Goal: Navigation & Orientation: Find specific page/section

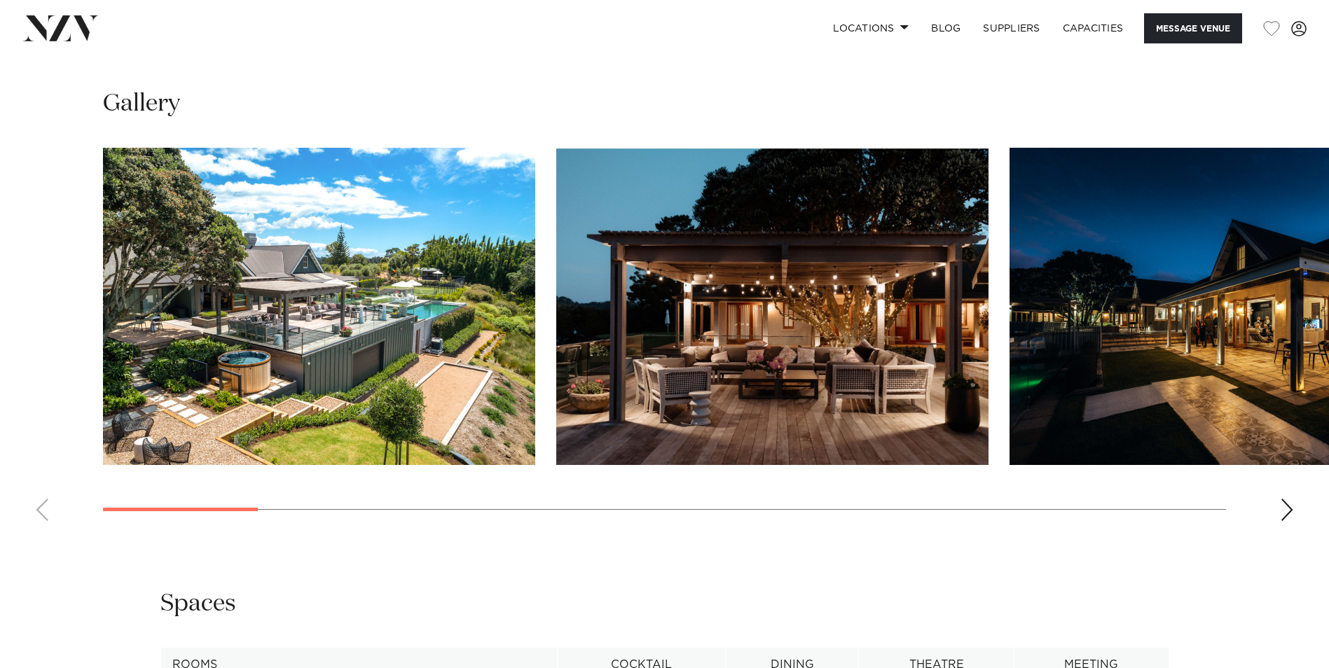
scroll to position [1386, 0]
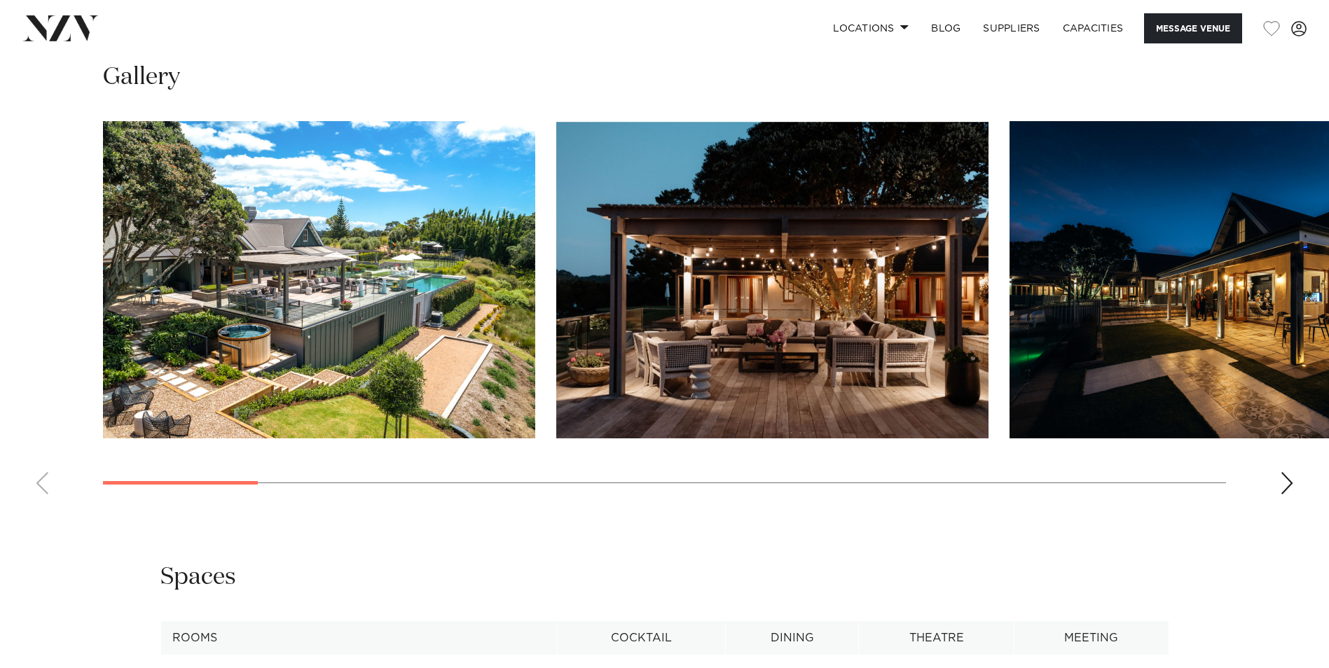
click at [1290, 484] on div "Next slide" at bounding box center [1287, 483] width 14 height 22
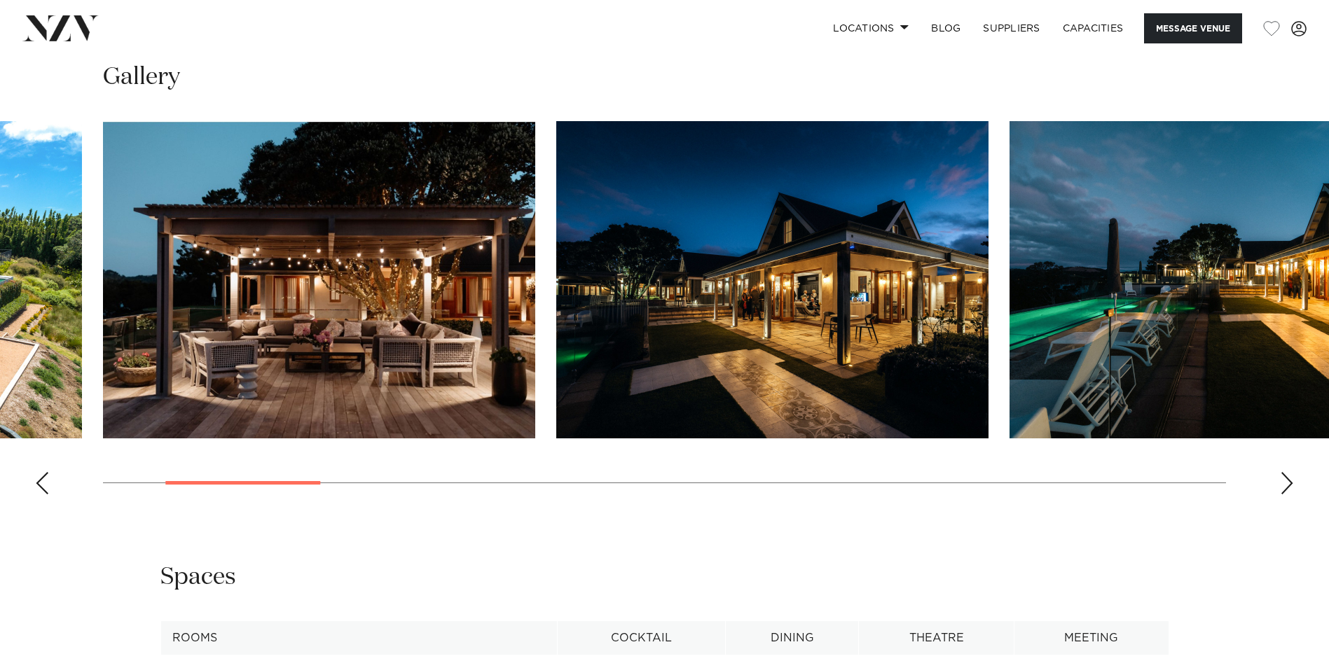
click at [1290, 484] on div "Next slide" at bounding box center [1287, 483] width 14 height 22
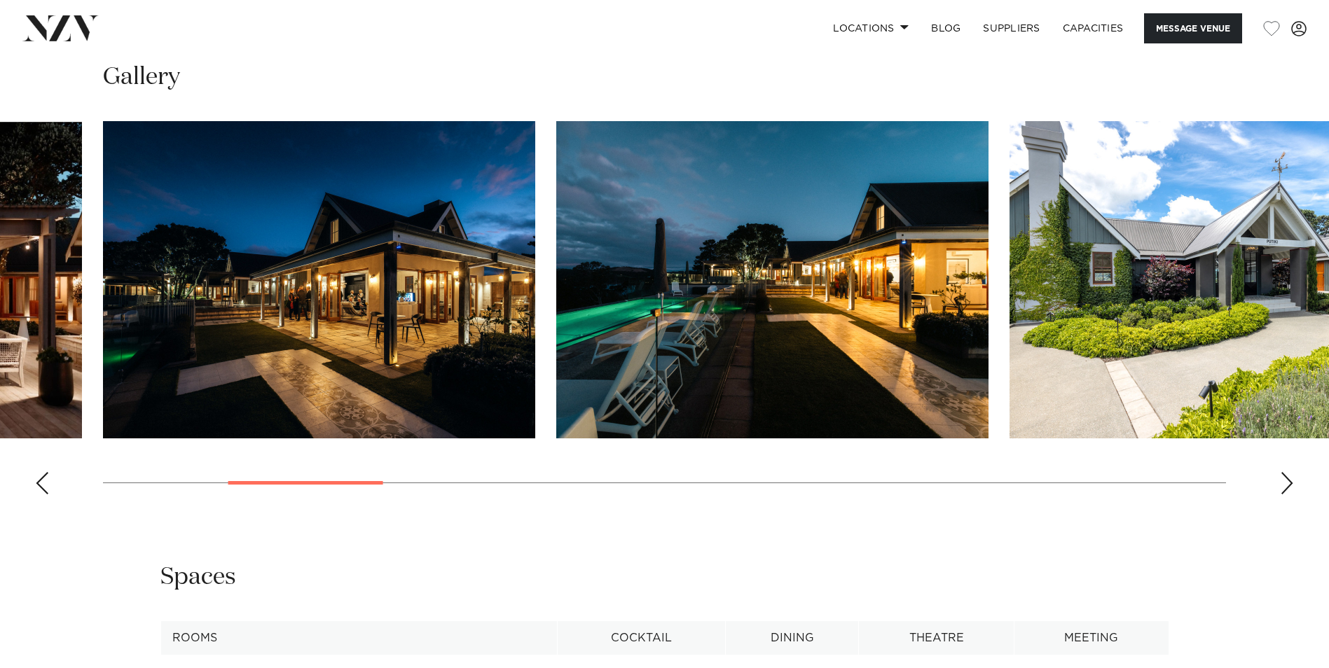
click at [1286, 479] on div "Next slide" at bounding box center [1287, 483] width 14 height 22
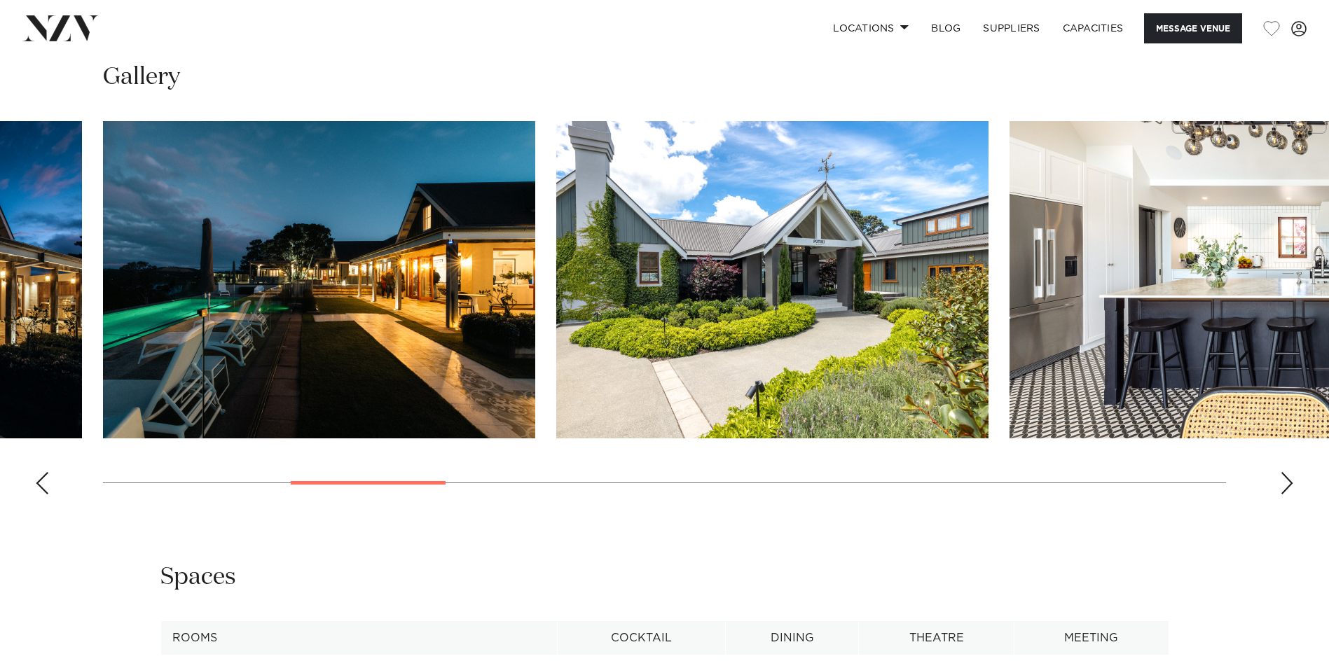
click at [1286, 479] on div "Next slide" at bounding box center [1287, 483] width 14 height 22
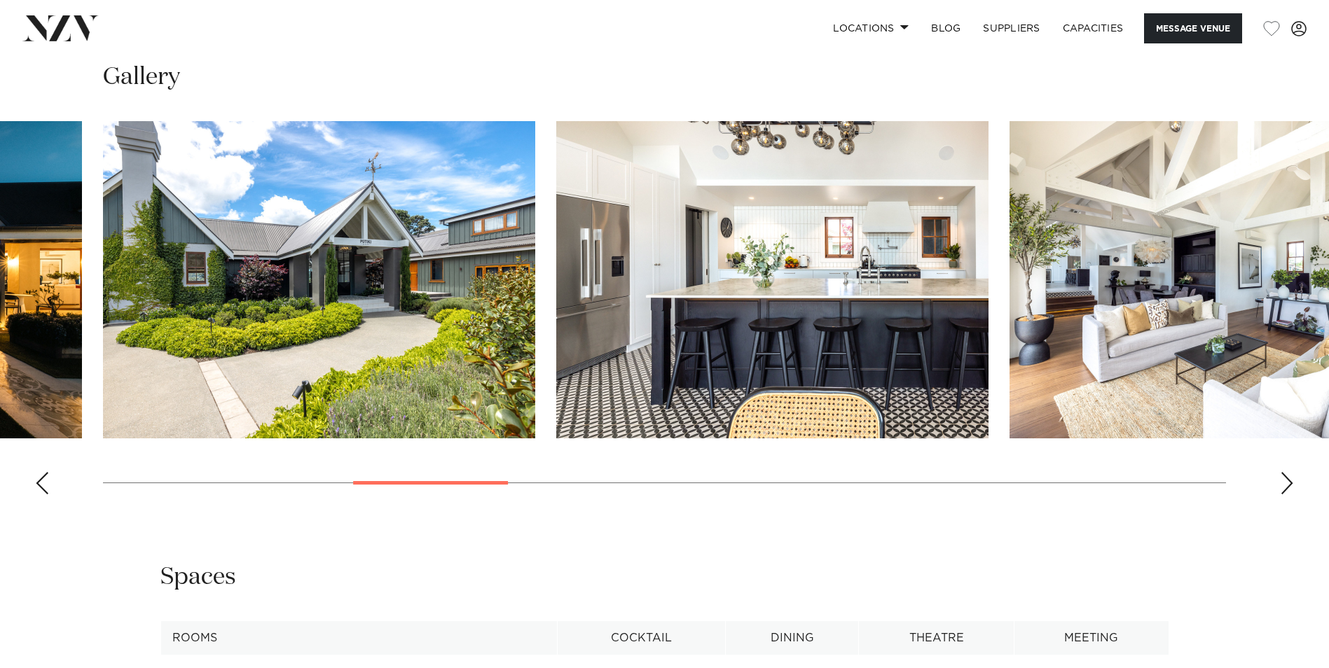
click at [1284, 478] on div "Next slide" at bounding box center [1287, 483] width 14 height 22
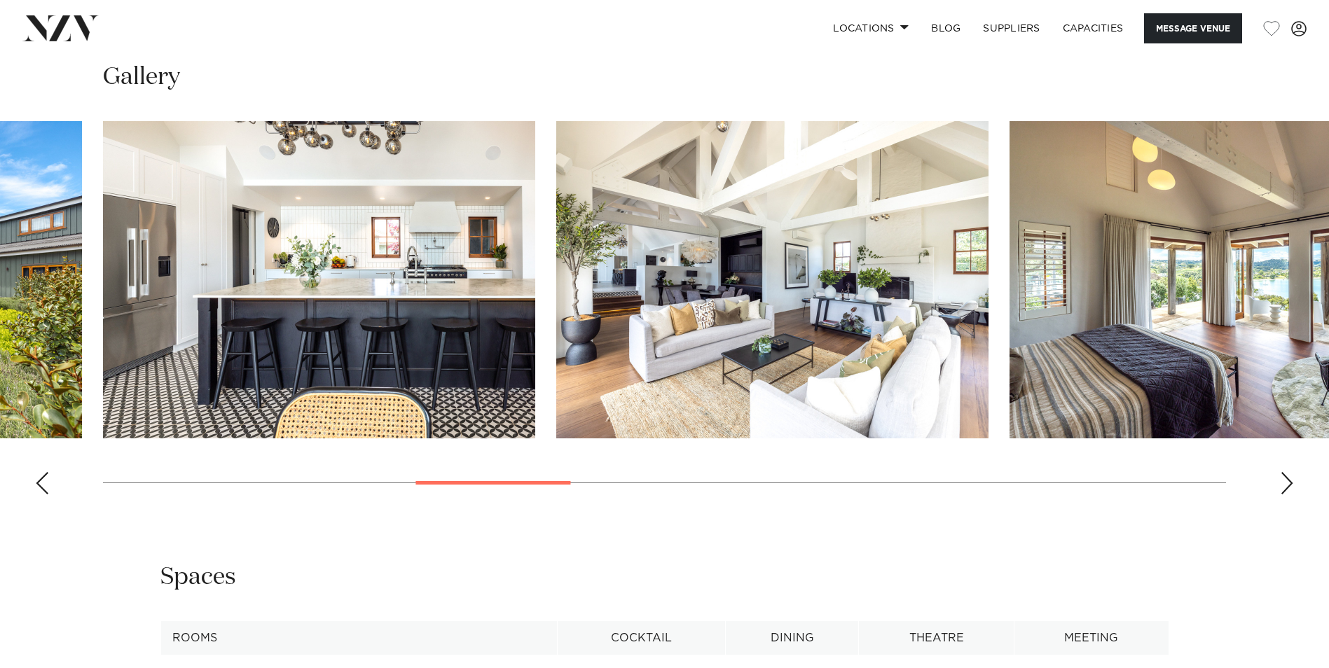
click at [1284, 478] on div "Next slide" at bounding box center [1287, 483] width 14 height 22
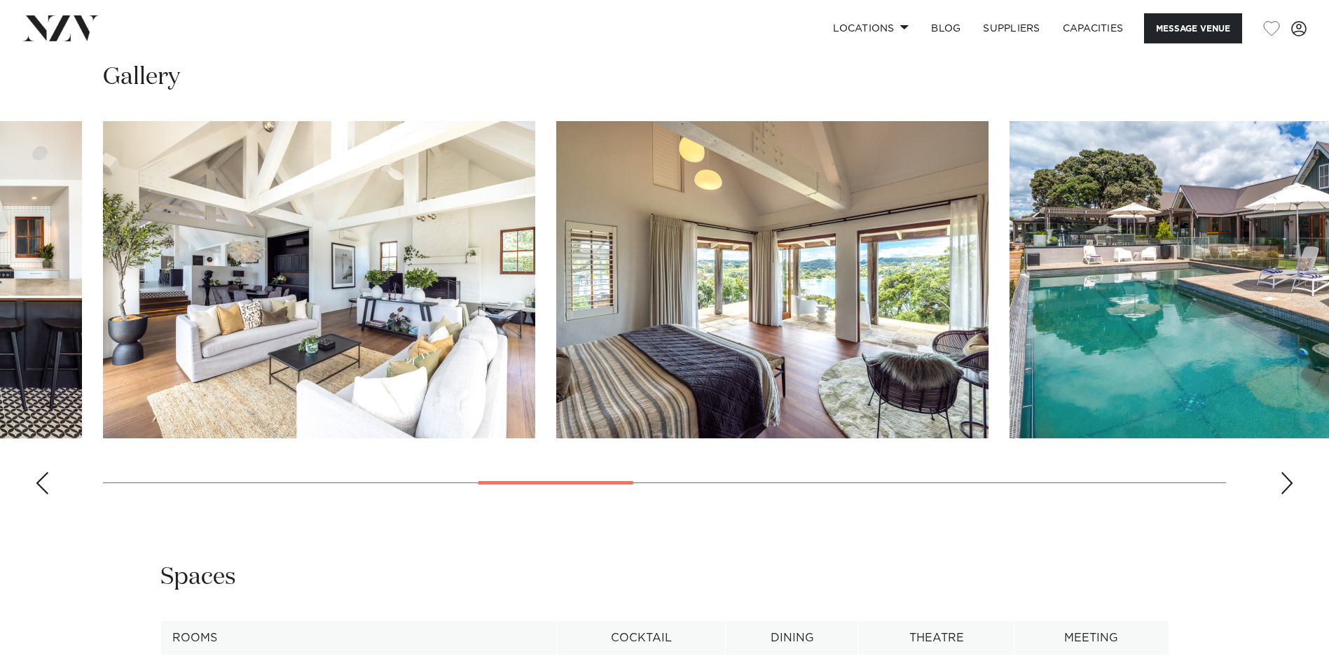
click at [1284, 476] on div "Next slide" at bounding box center [1287, 483] width 14 height 22
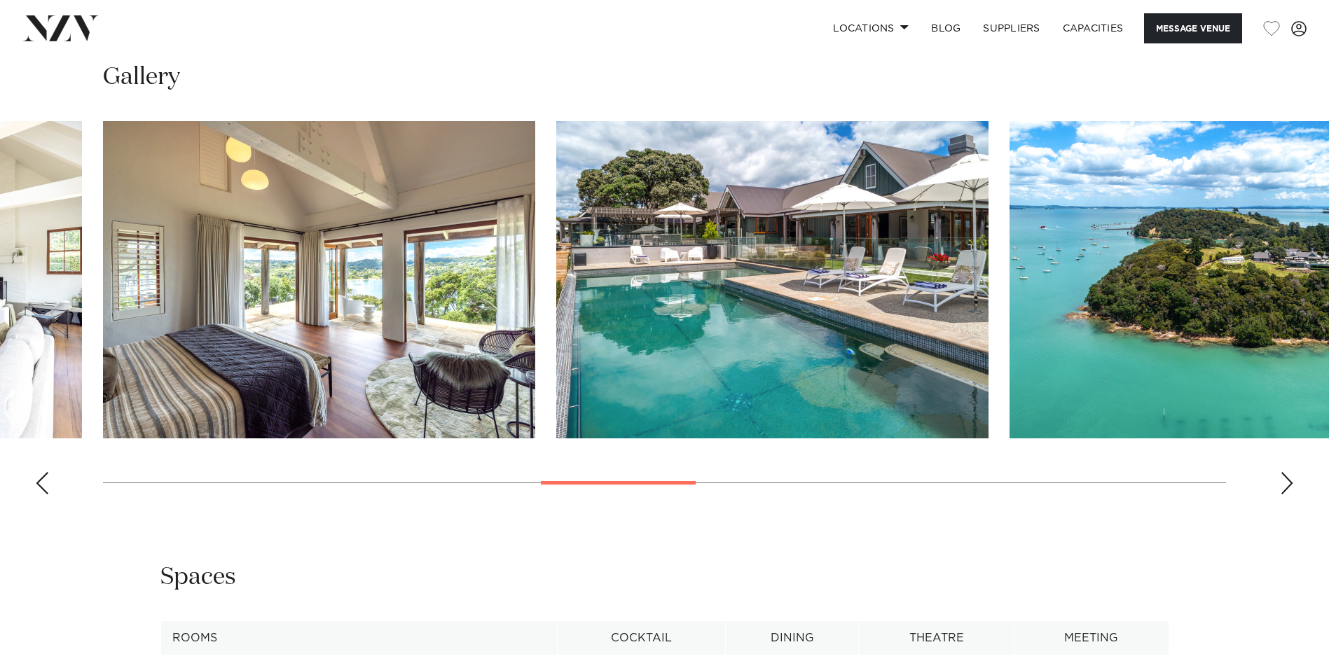
click at [1284, 476] on div "Next slide" at bounding box center [1287, 483] width 14 height 22
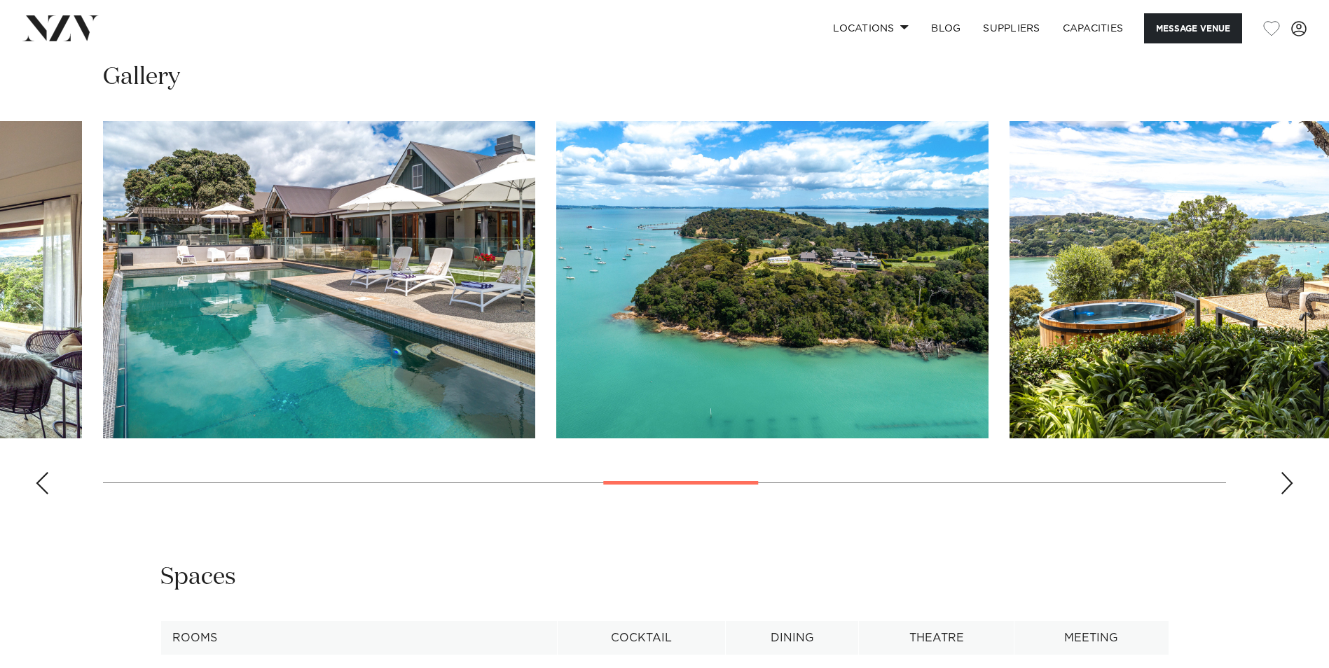
click at [1284, 476] on div "Next slide" at bounding box center [1287, 483] width 14 height 22
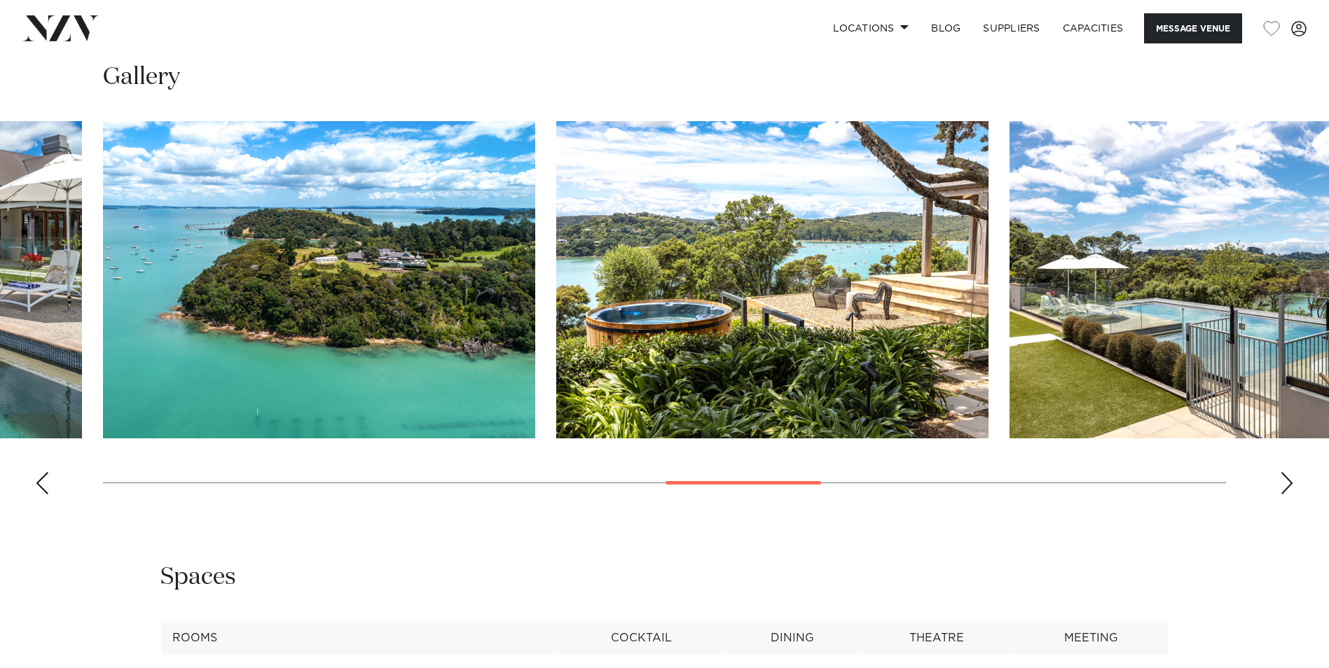
click at [1284, 473] on div "Next slide" at bounding box center [1287, 483] width 14 height 22
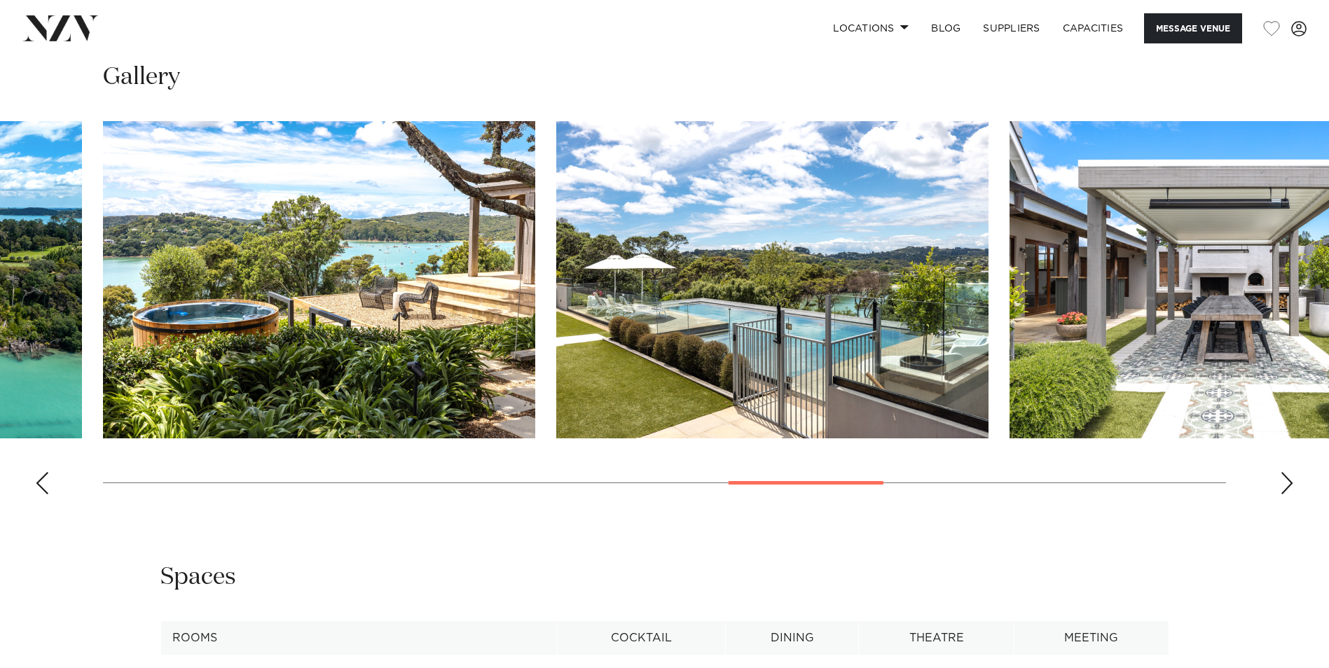
click at [1284, 474] on div "Next slide" at bounding box center [1287, 483] width 14 height 22
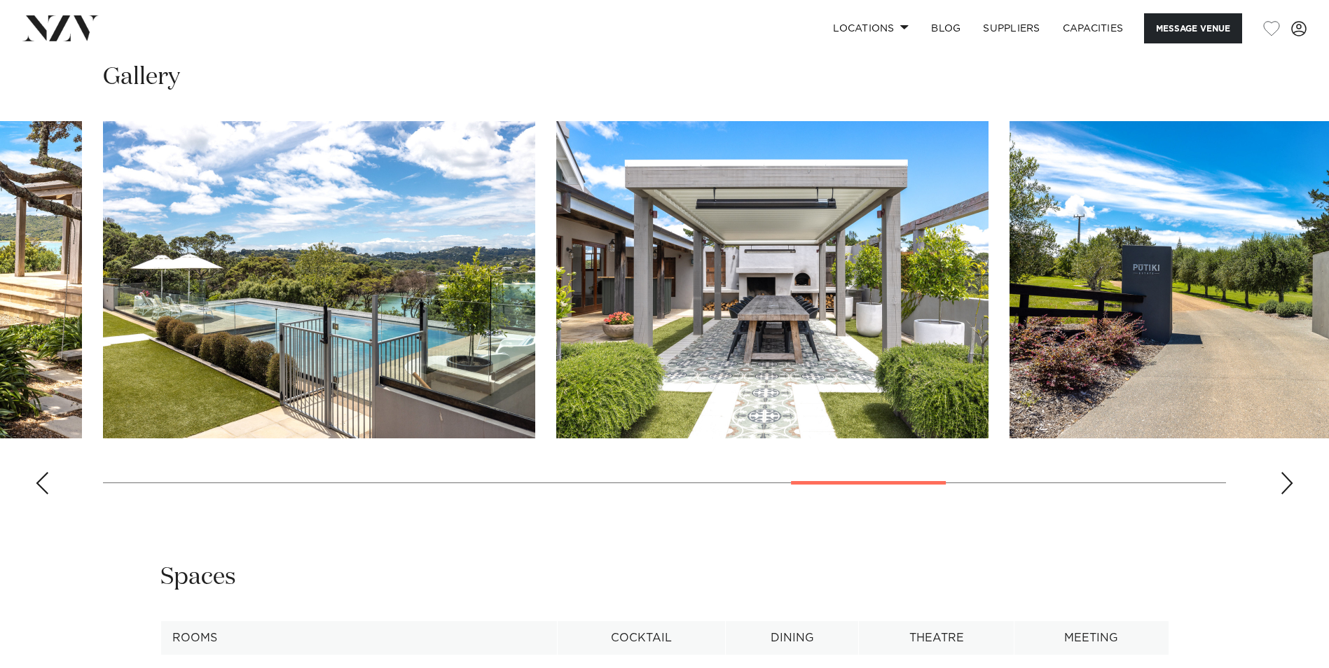
click at [1284, 475] on div "Next slide" at bounding box center [1287, 483] width 14 height 22
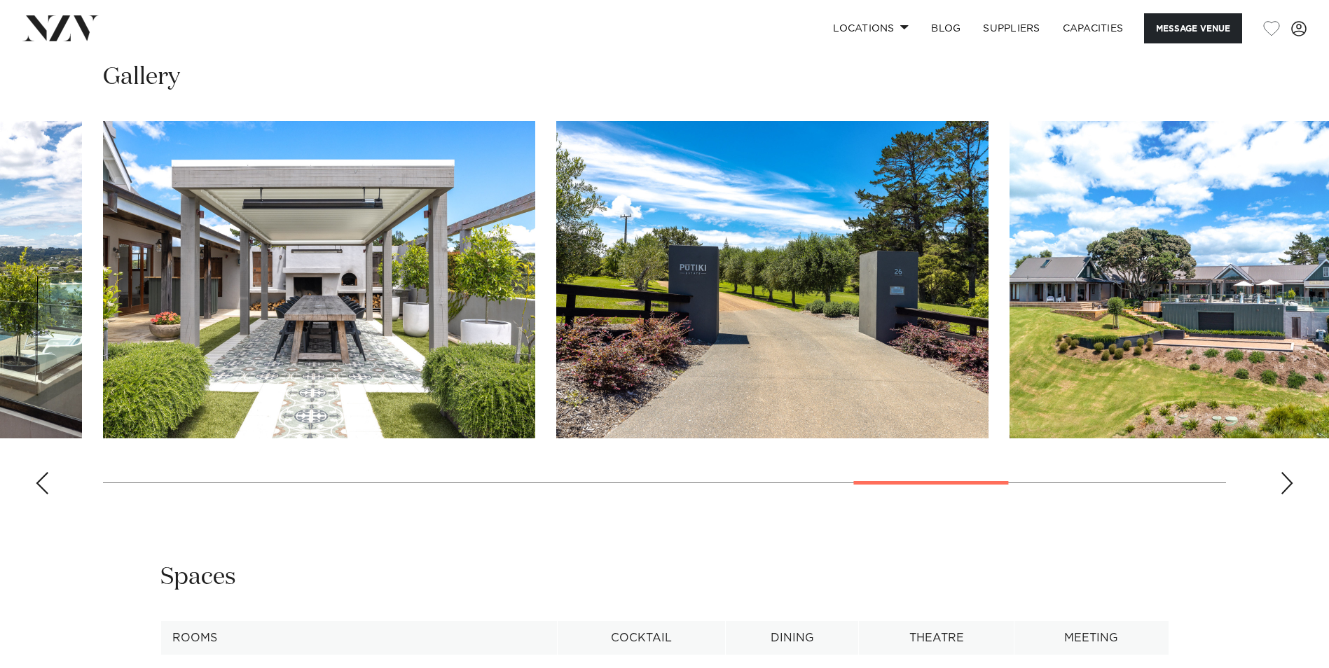
click at [1284, 476] on div "Next slide" at bounding box center [1287, 483] width 14 height 22
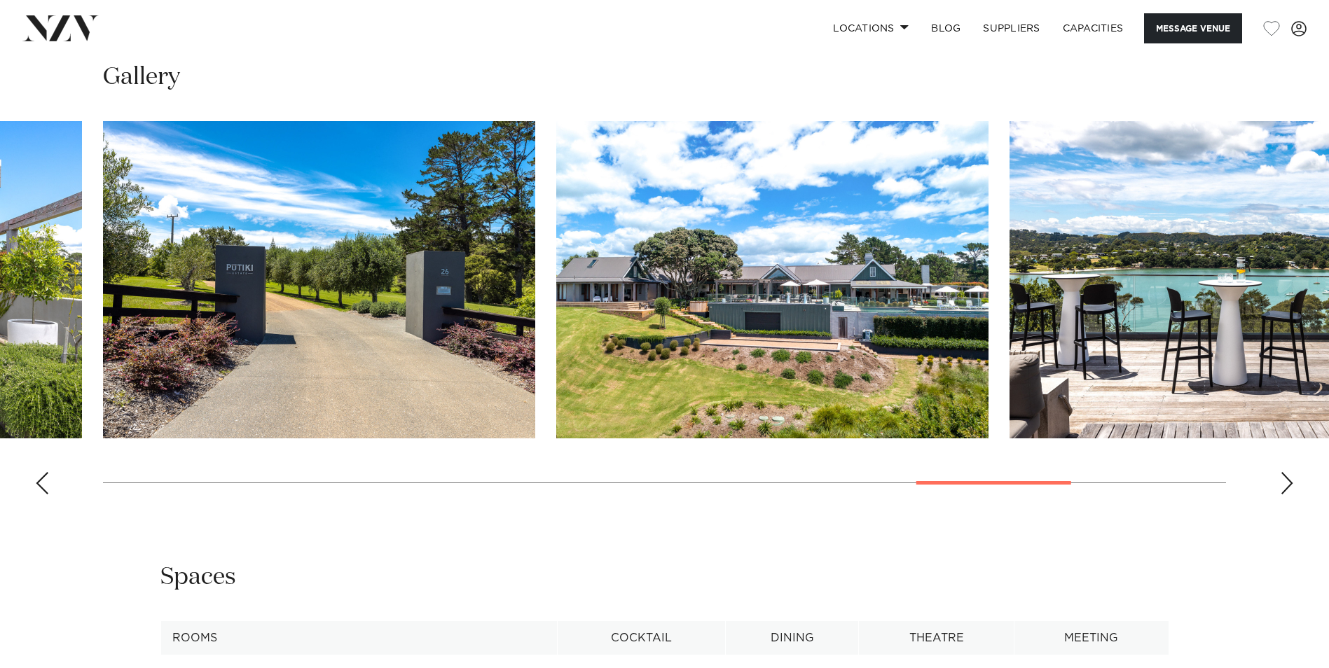
click at [1284, 476] on div "Next slide" at bounding box center [1287, 483] width 14 height 22
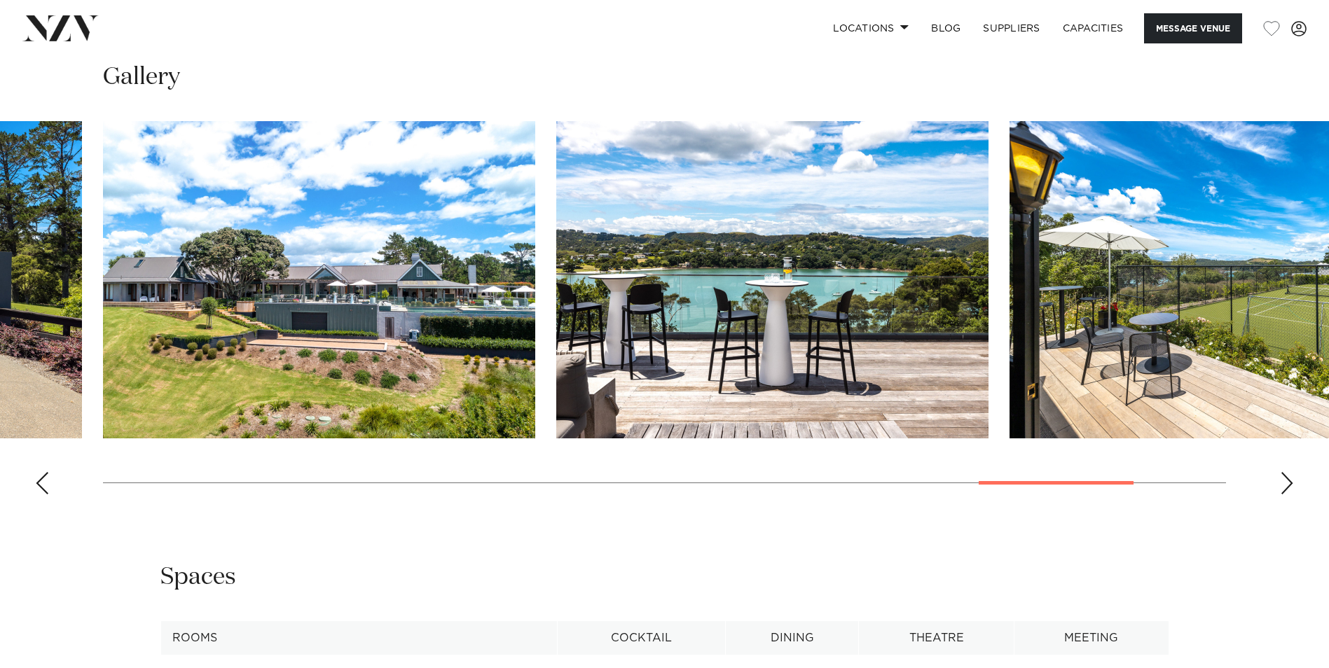
click at [1284, 476] on div "Next slide" at bounding box center [1287, 483] width 14 height 22
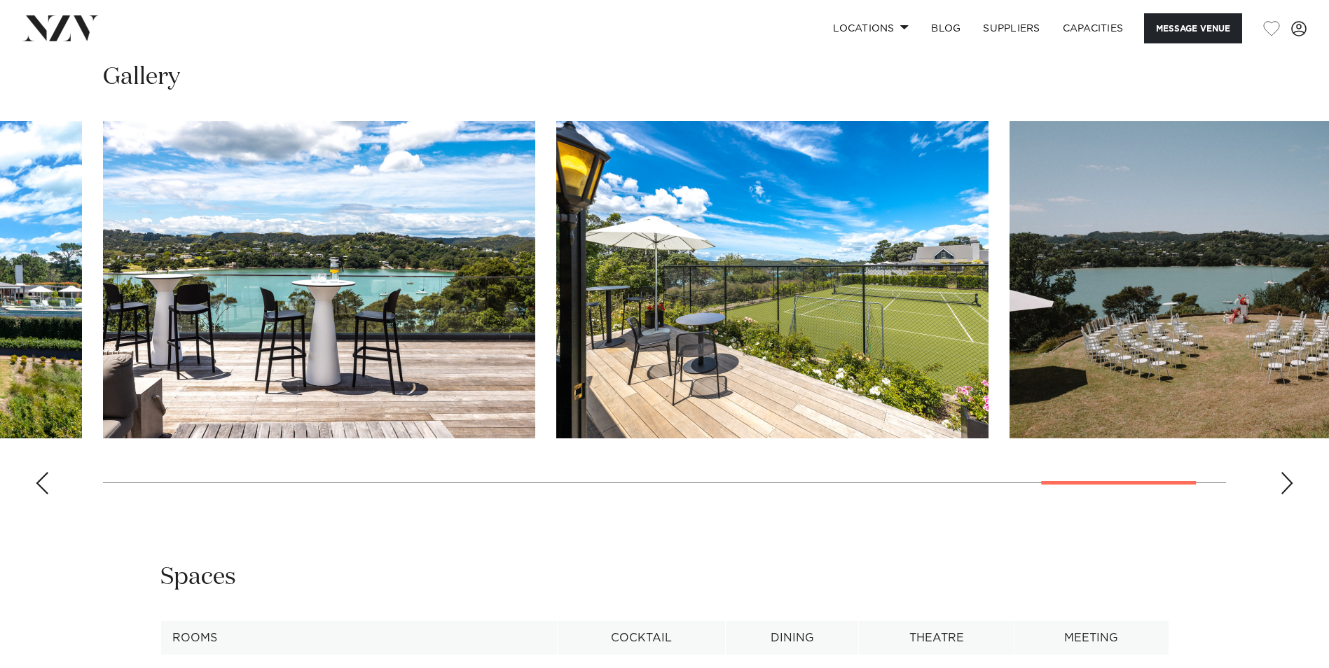
click at [1284, 476] on div "Next slide" at bounding box center [1287, 483] width 14 height 22
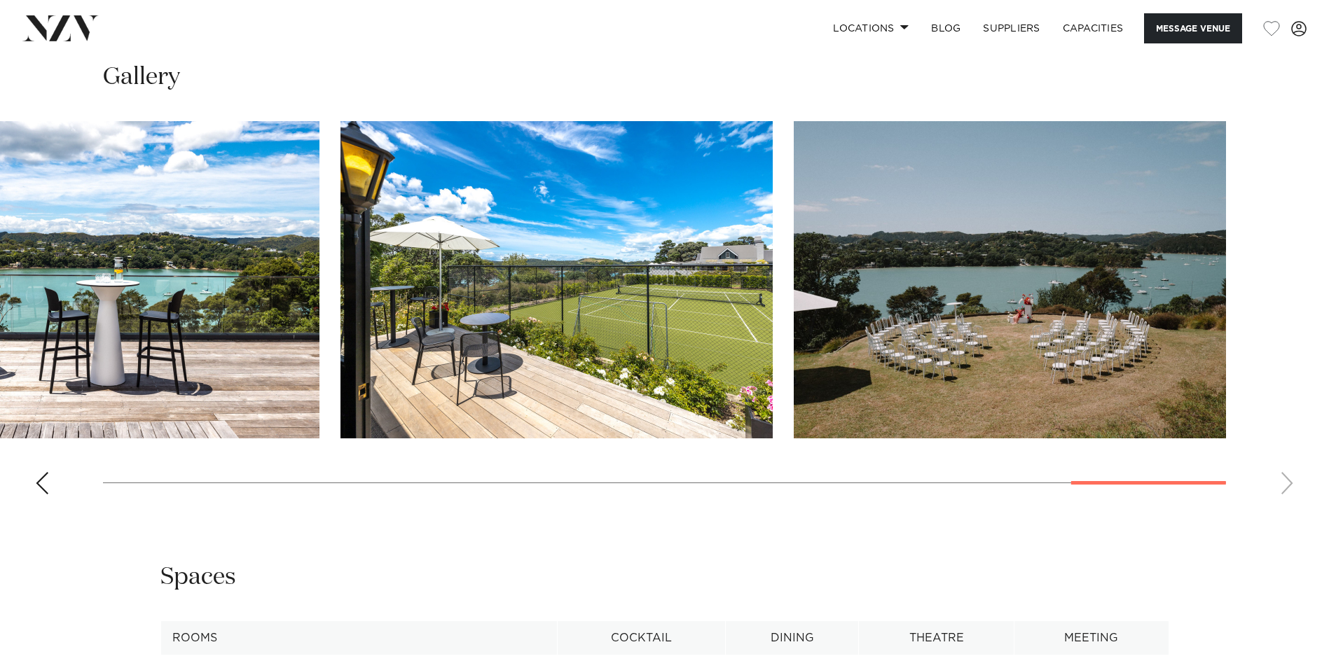
click at [1284, 476] on swiper-container at bounding box center [664, 313] width 1329 height 385
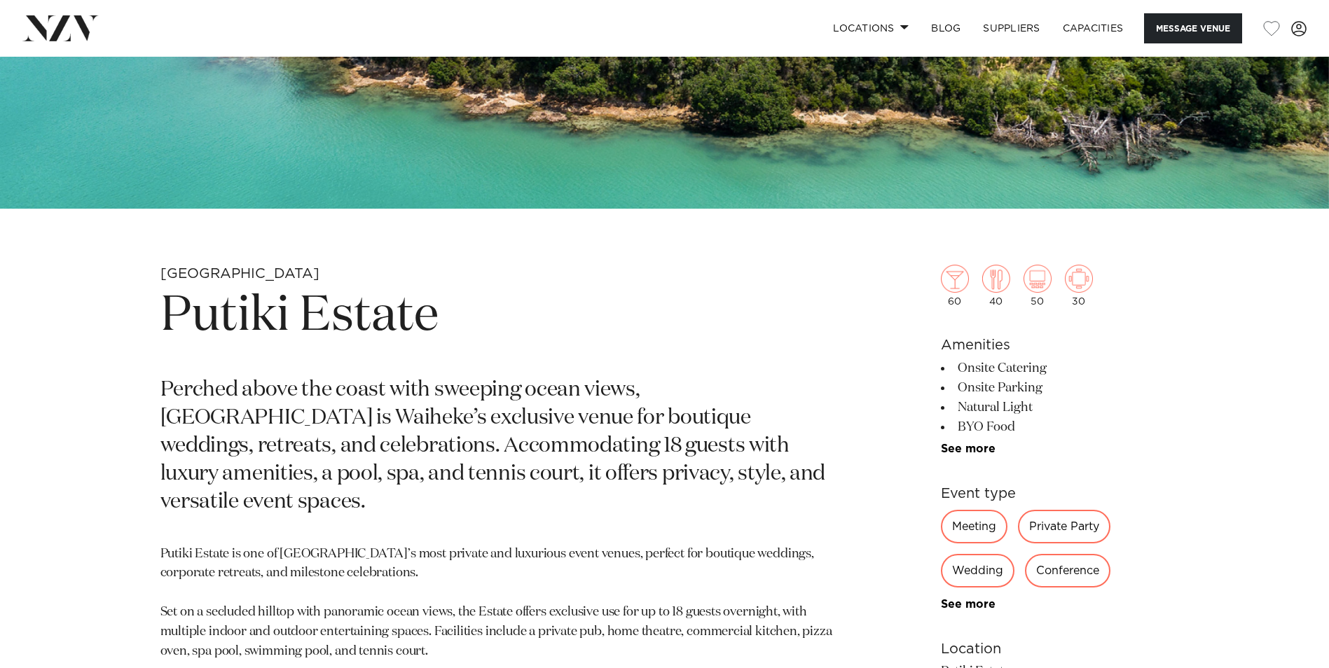
scroll to position [436, 0]
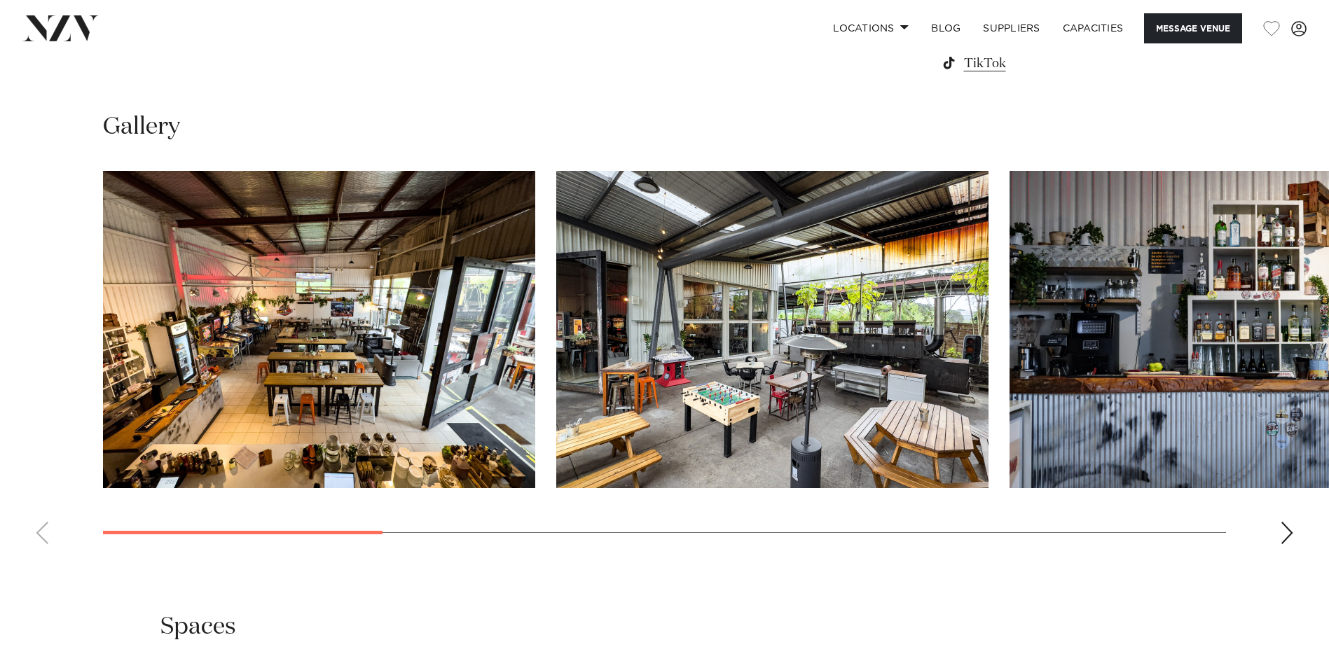
scroll to position [1420, 0]
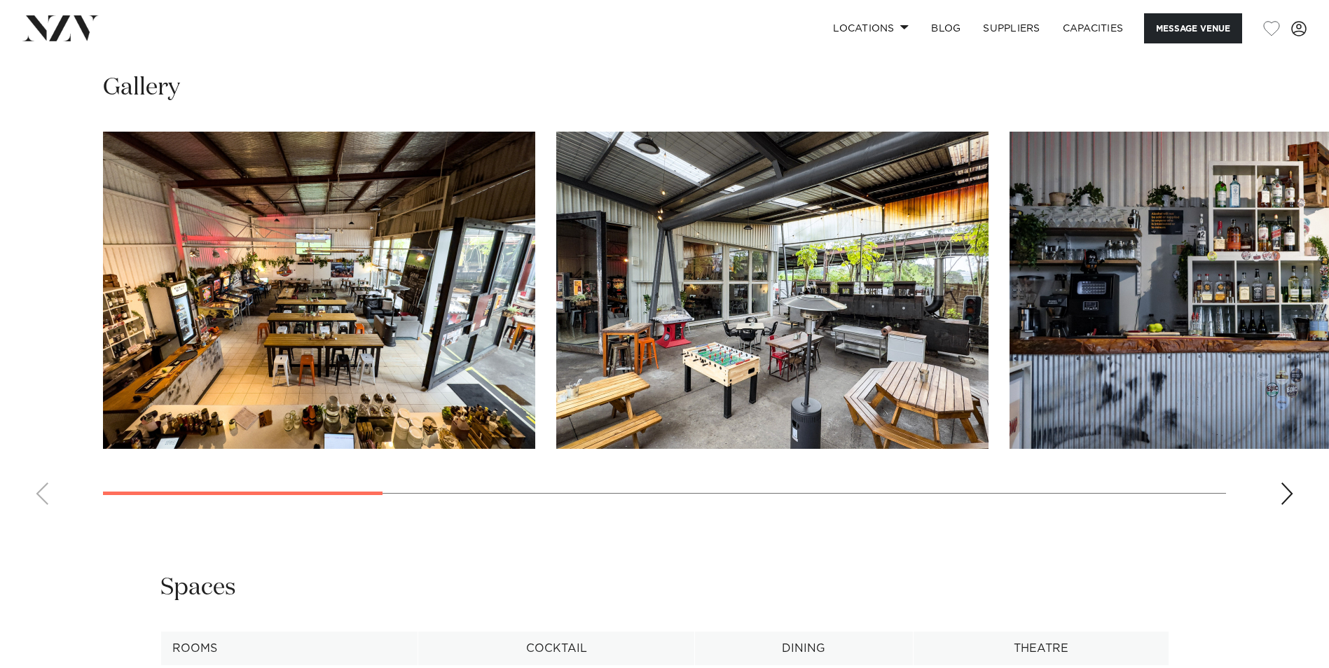
click at [1282, 492] on div "Next slide" at bounding box center [1287, 494] width 14 height 22
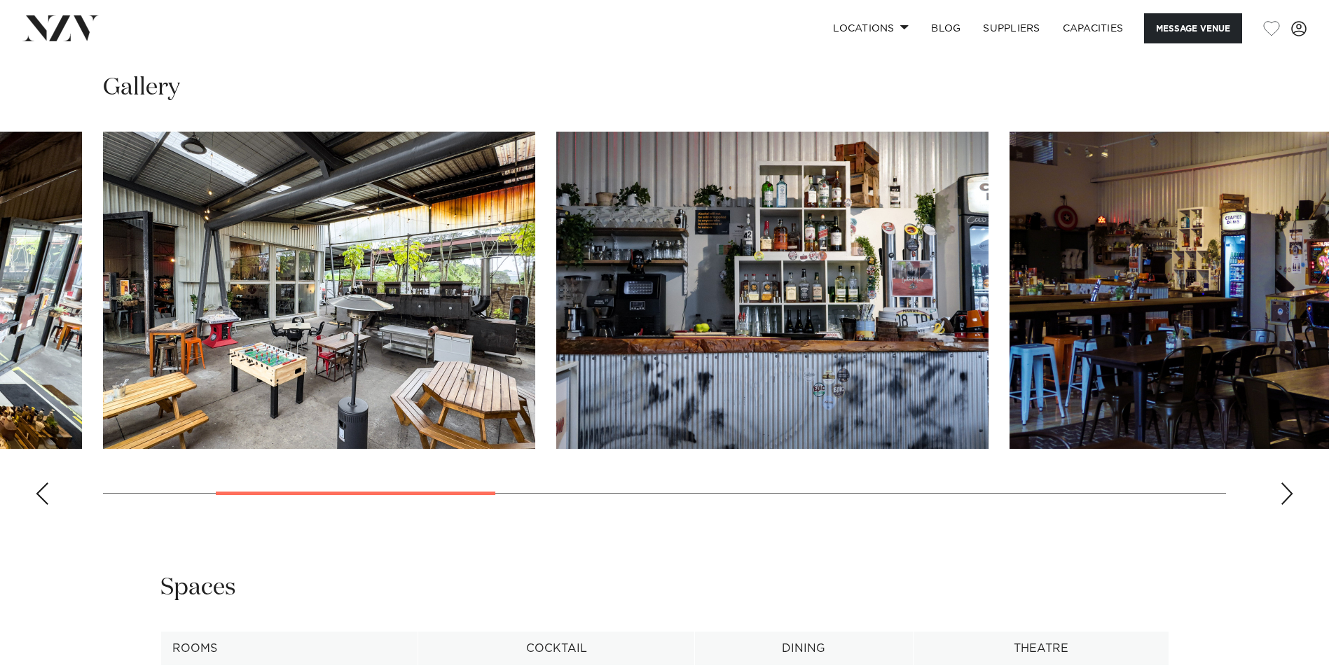
click at [1282, 492] on div "Next slide" at bounding box center [1287, 494] width 14 height 22
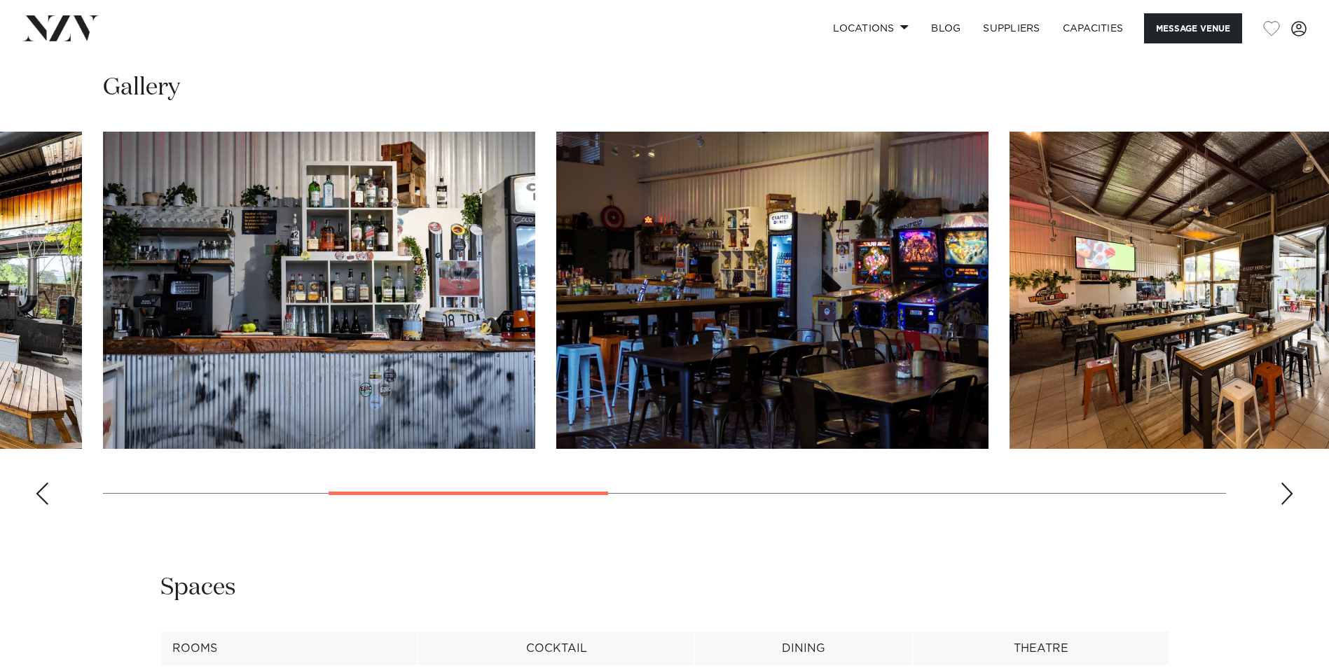
click at [1282, 492] on div "Next slide" at bounding box center [1287, 494] width 14 height 22
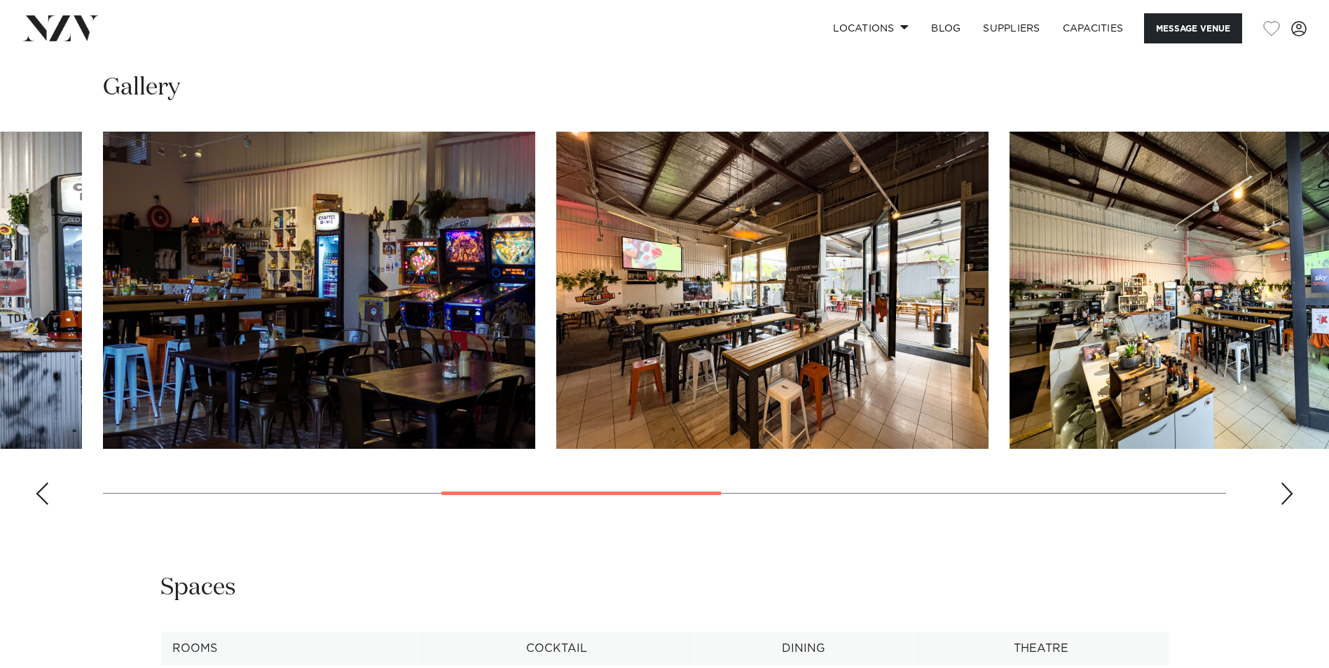
click at [1282, 492] on div "Next slide" at bounding box center [1287, 494] width 14 height 22
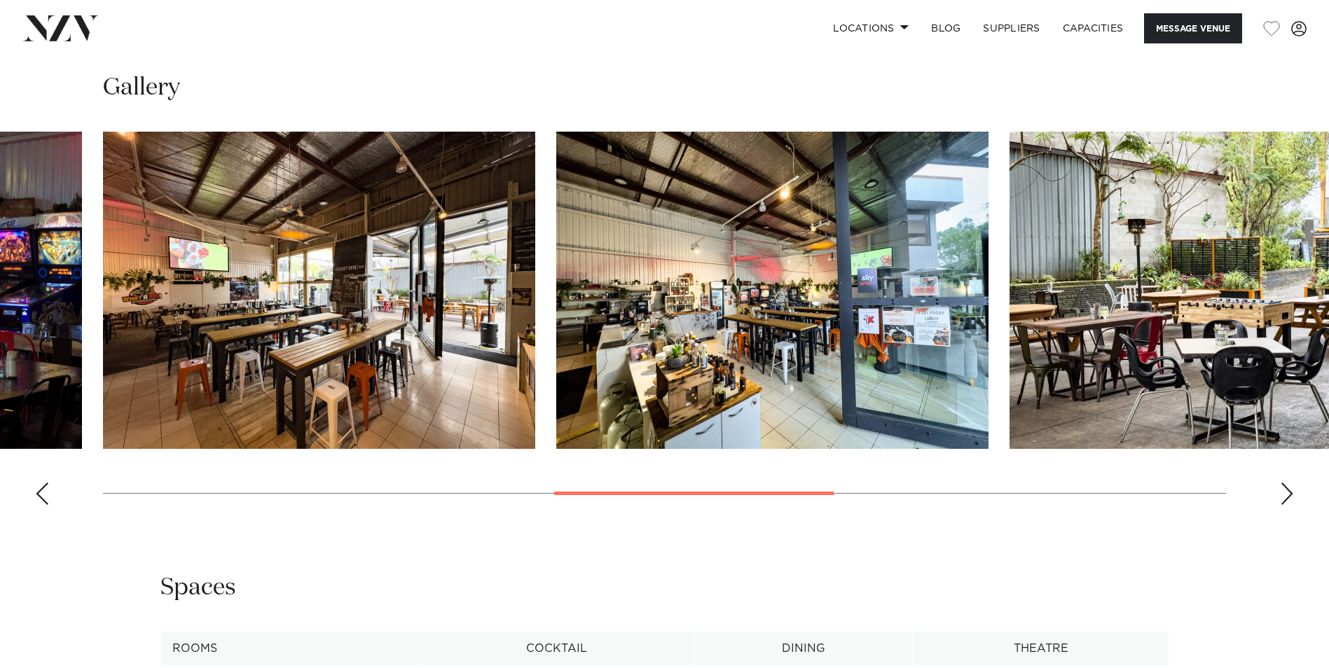
click at [1282, 492] on div "Next slide" at bounding box center [1287, 494] width 14 height 22
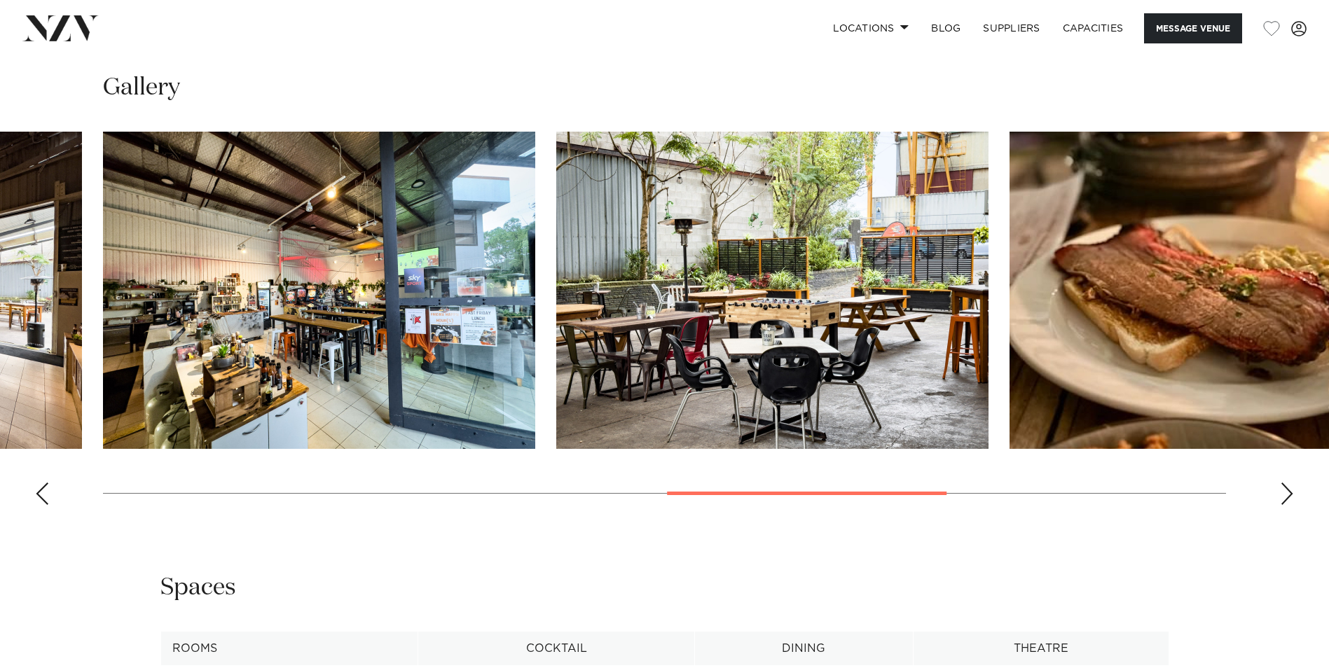
click at [1282, 492] on div "Next slide" at bounding box center [1287, 494] width 14 height 22
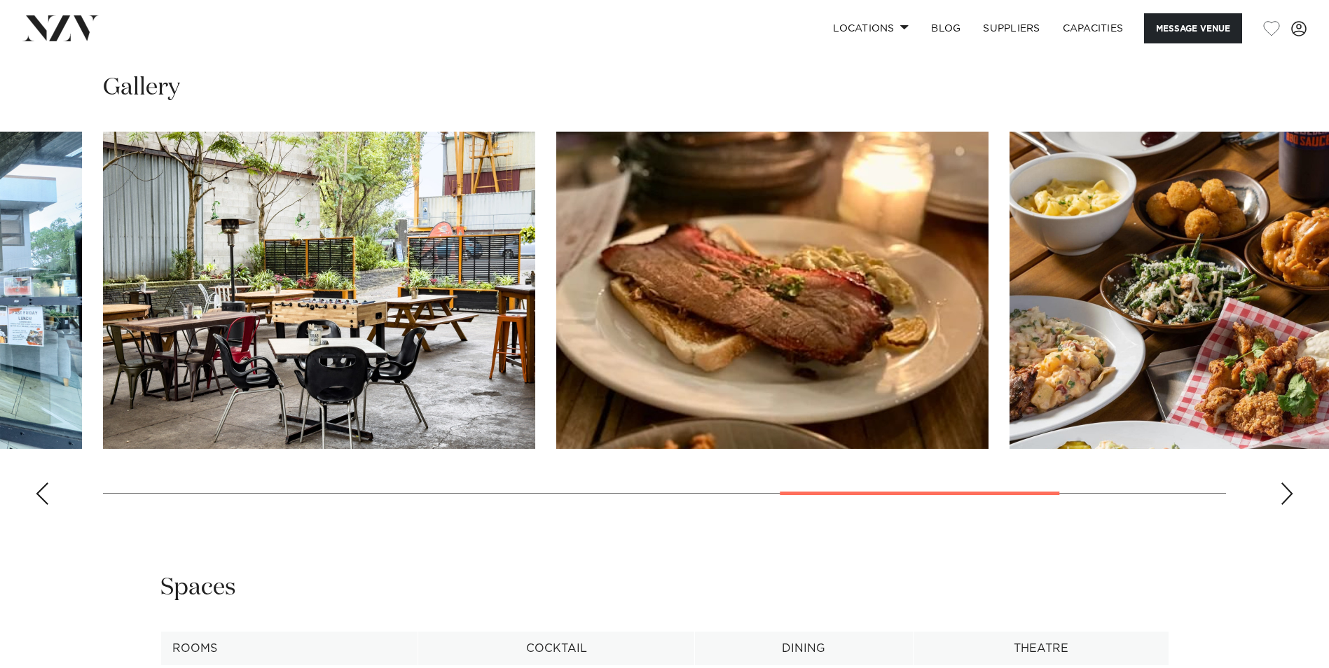
click at [1282, 492] on div "Next slide" at bounding box center [1287, 494] width 14 height 22
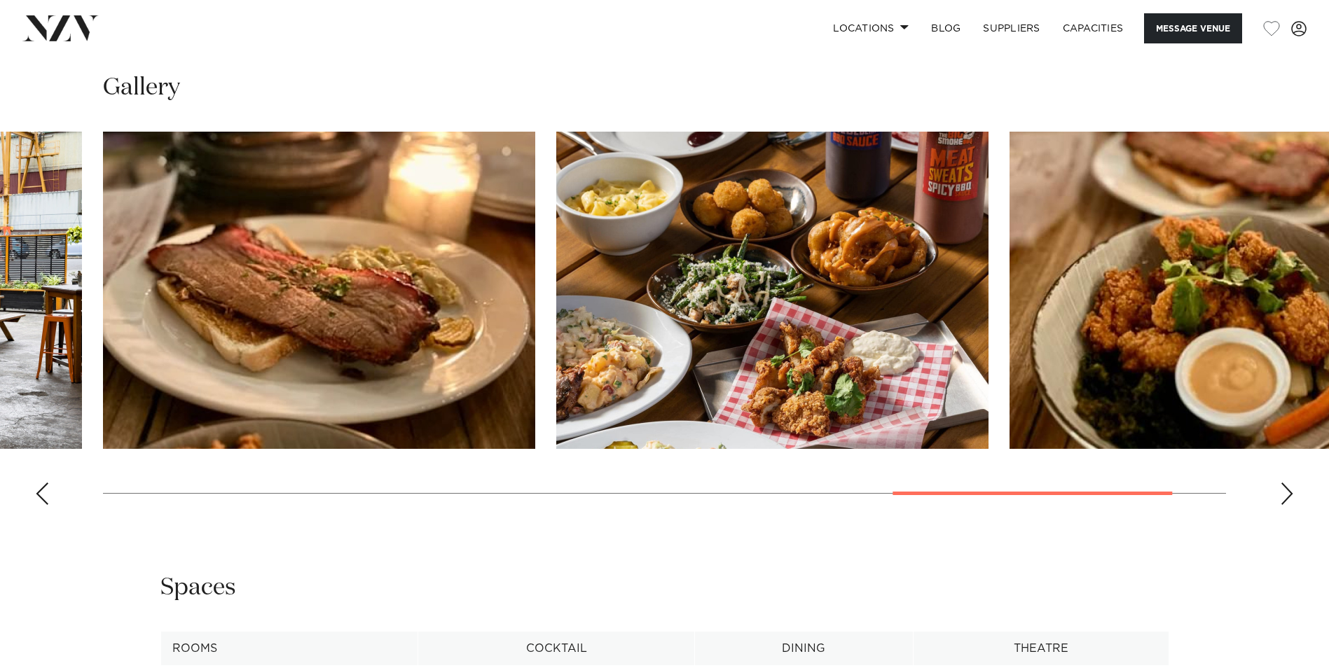
click at [1282, 492] on div "Next slide" at bounding box center [1287, 494] width 14 height 22
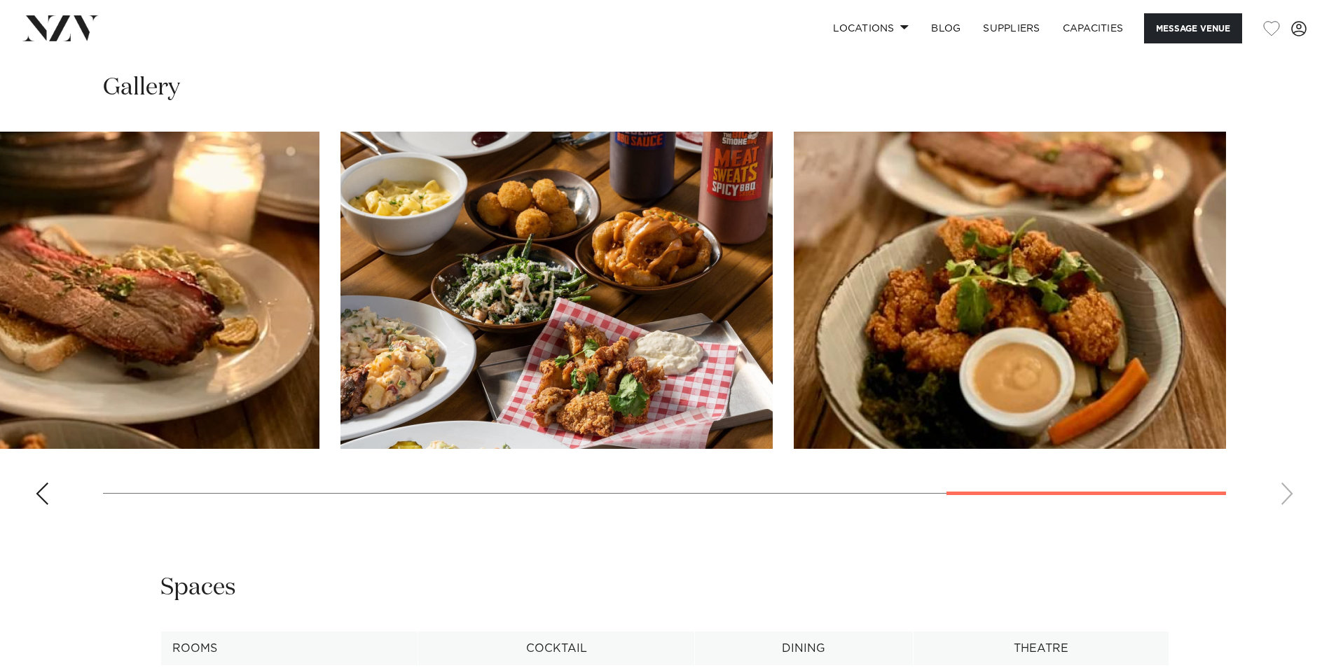
click at [1282, 492] on swiper-container at bounding box center [664, 324] width 1329 height 385
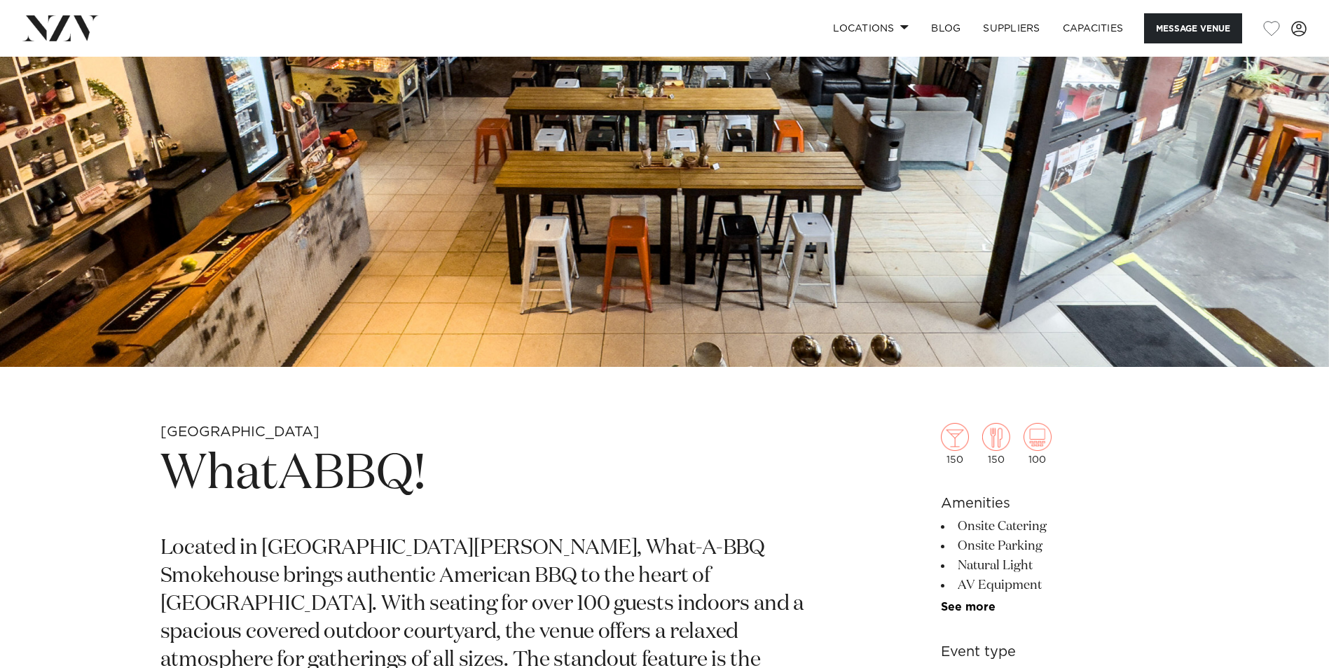
scroll to position [0, 0]
